Goal: Manage account settings

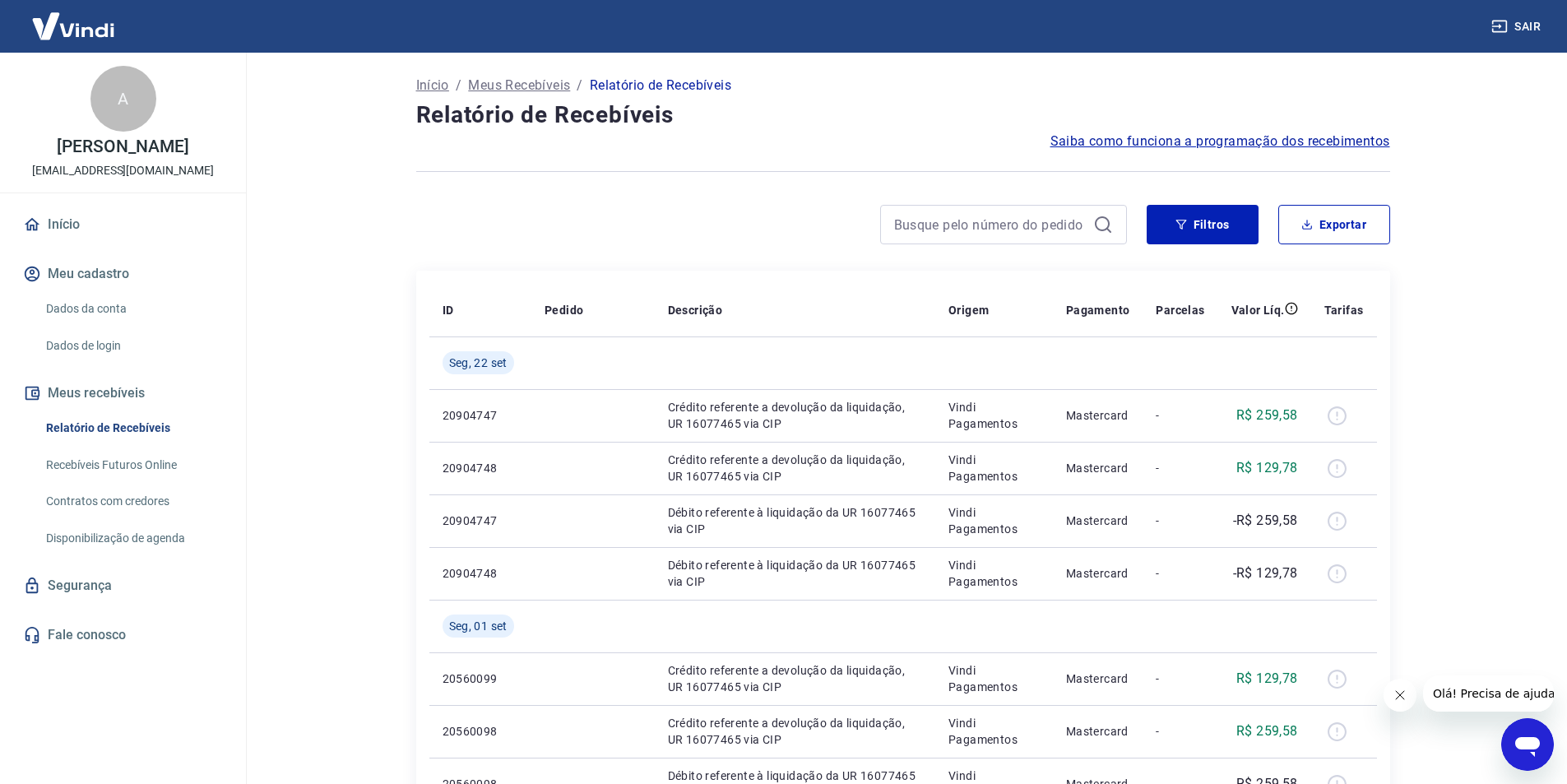
click at [120, 406] on button "Meus recebíveis" at bounding box center [123, 393] width 207 height 36
click at [118, 284] on button "Meu cadastro" at bounding box center [123, 274] width 207 height 36
click at [68, 288] on button "Meu cadastro" at bounding box center [123, 274] width 207 height 36
click at [104, 326] on link "Dados da conta" at bounding box center [133, 308] width 187 height 33
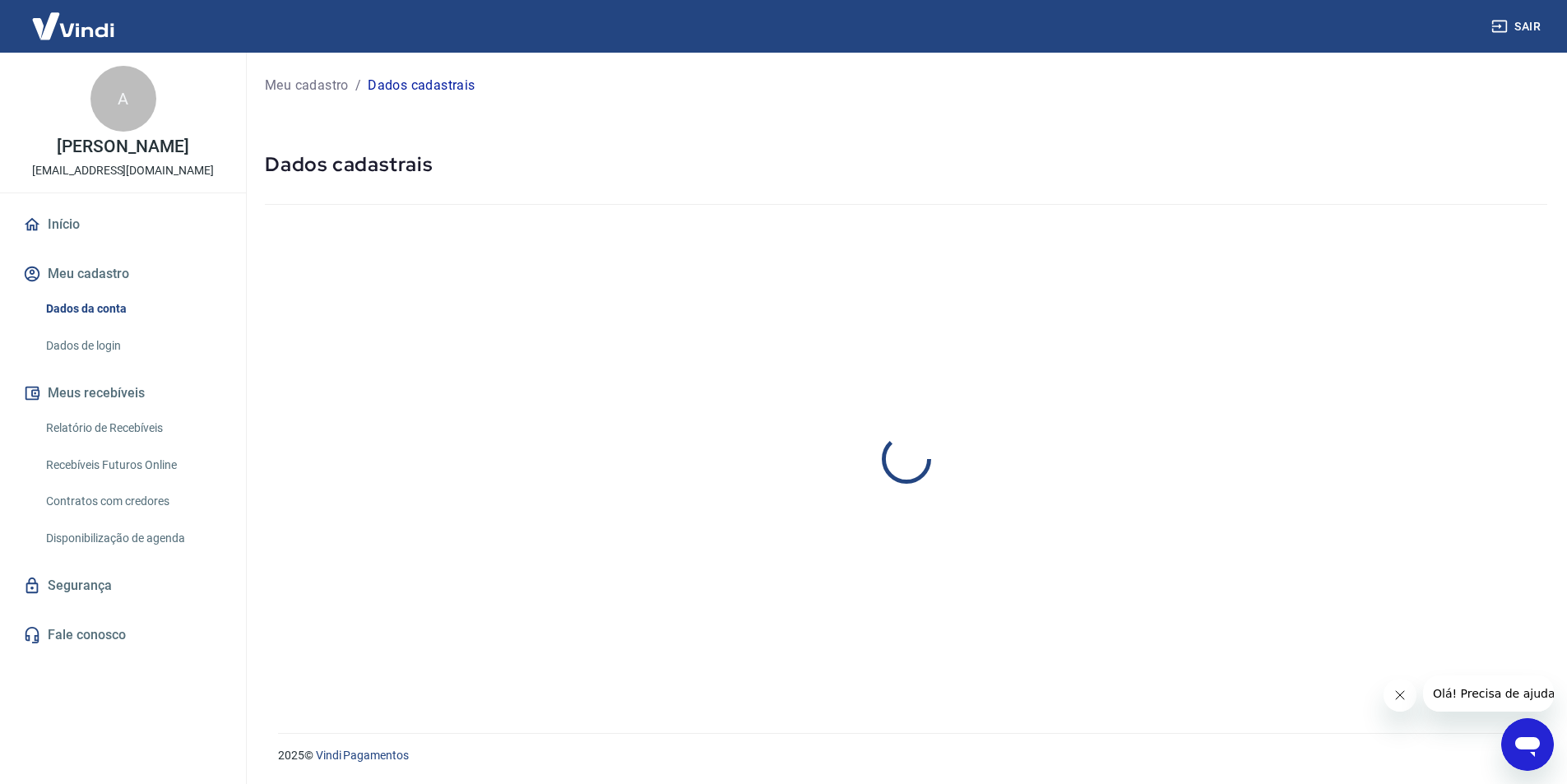
select select "RJ"
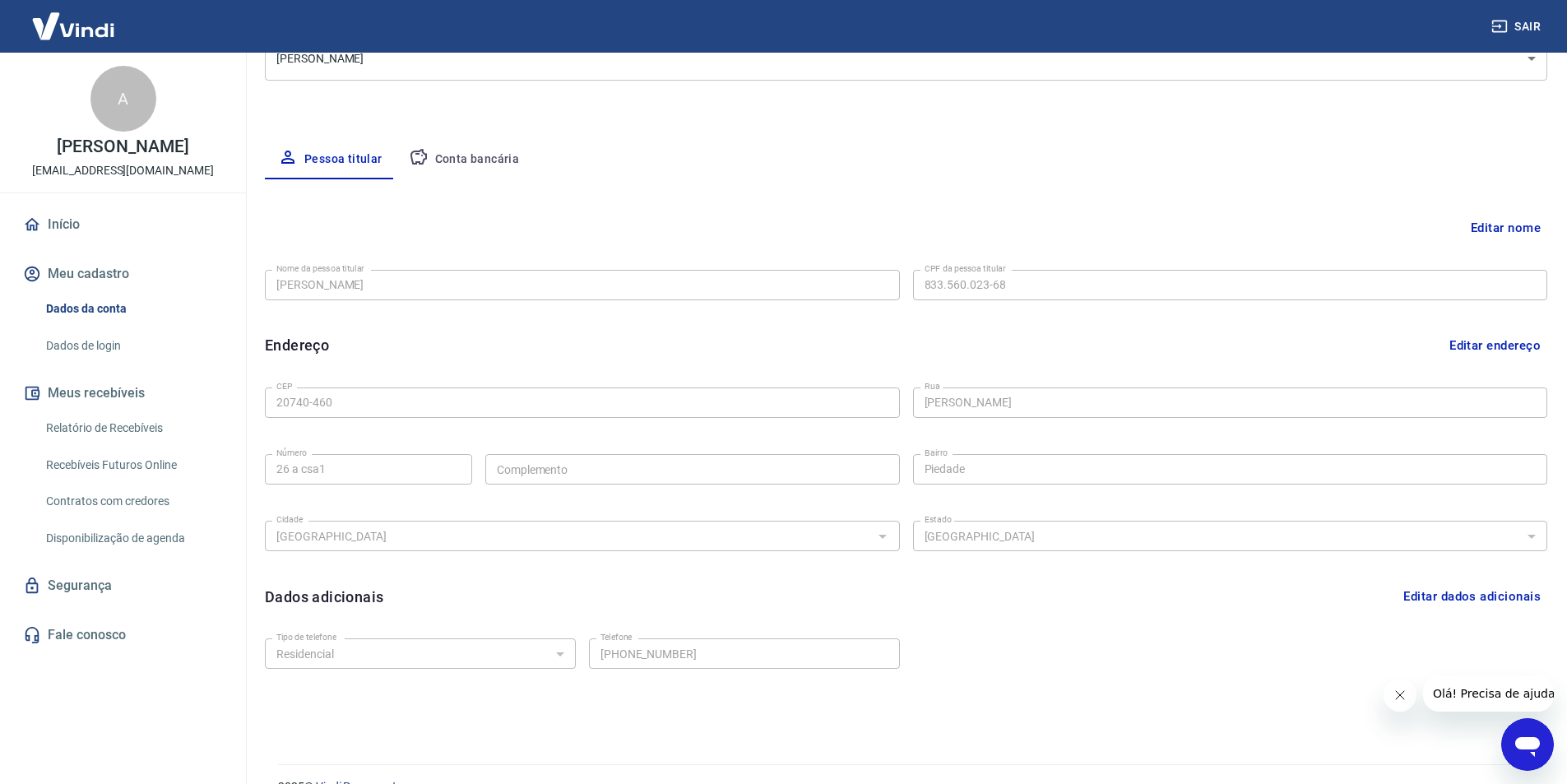
scroll to position [247, 0]
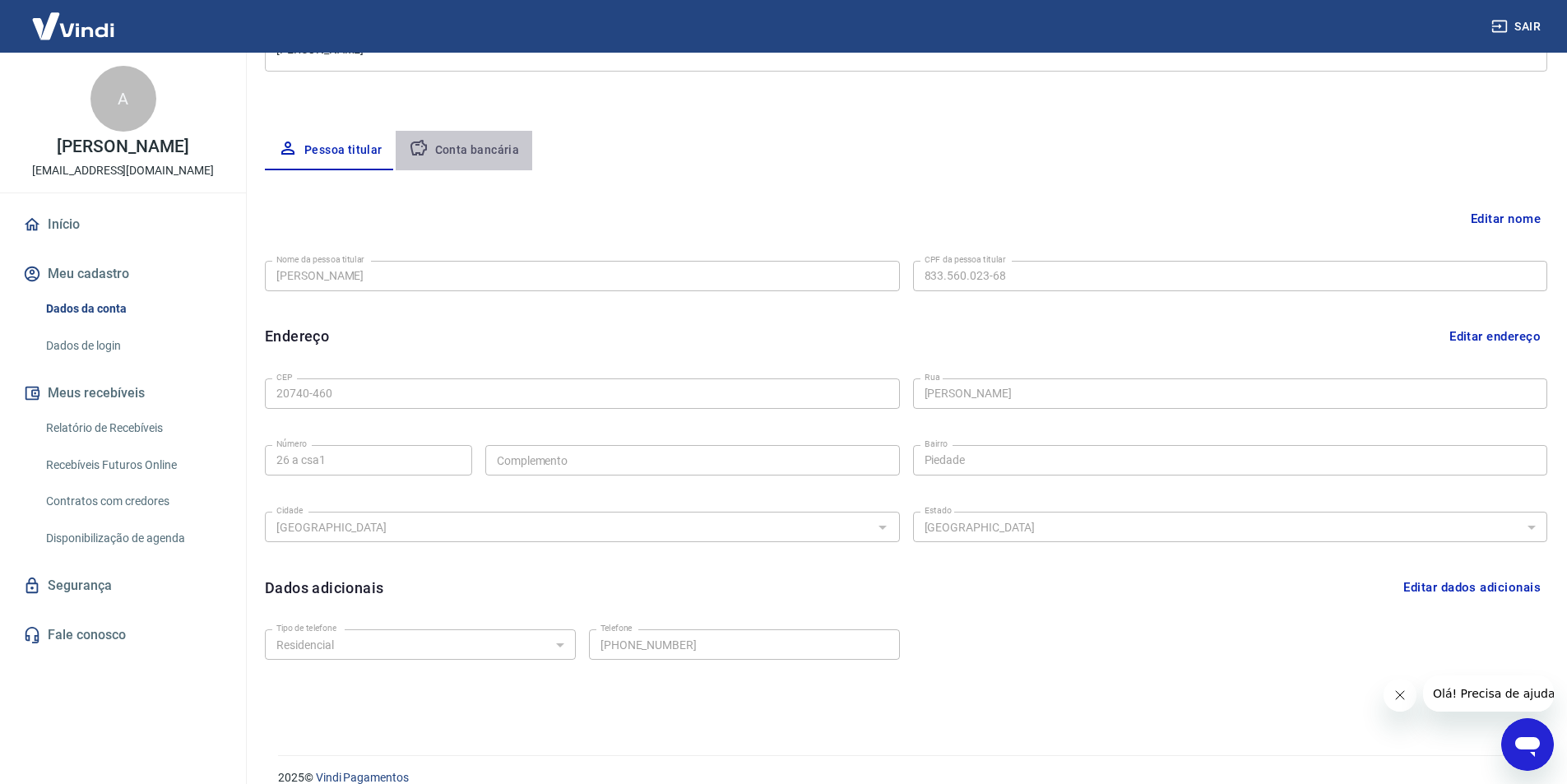
click at [478, 141] on button "Conta bancária" at bounding box center [464, 150] width 137 height 39
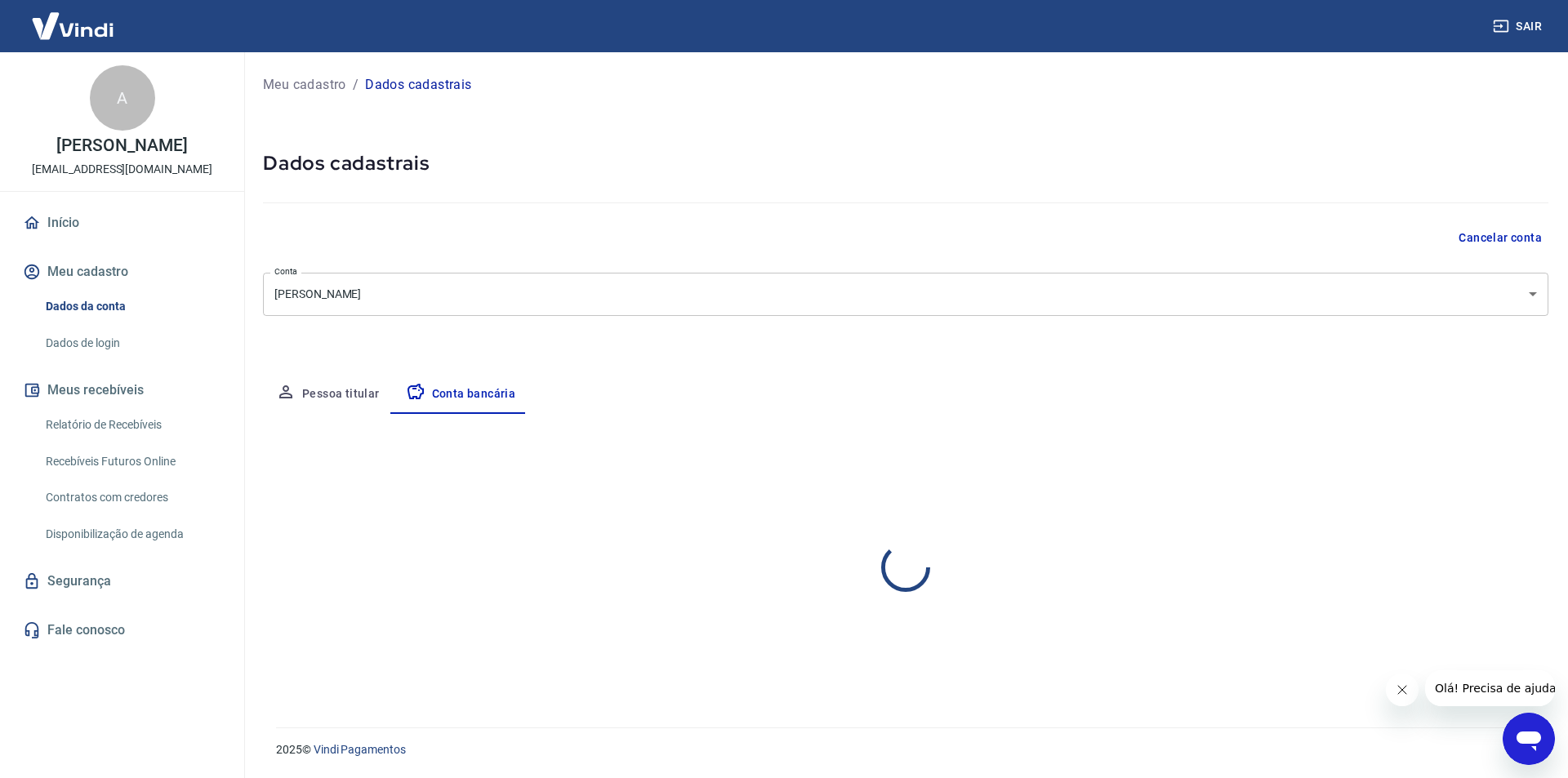
select select "3"
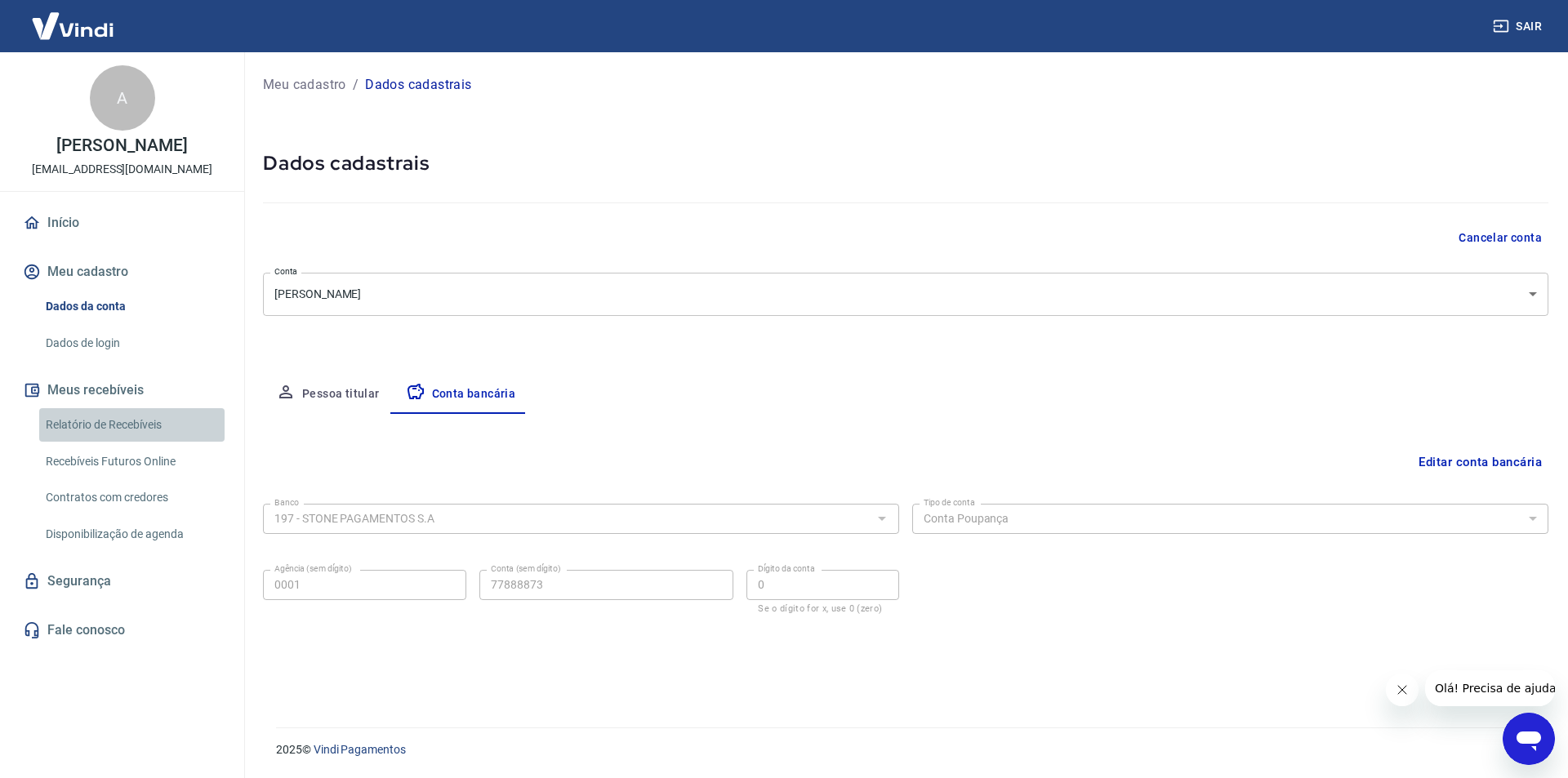
click at [102, 438] on link "Relatório de Recebíveis" at bounding box center [132, 424] width 186 height 33
